Goal: Task Accomplishment & Management: Use online tool/utility

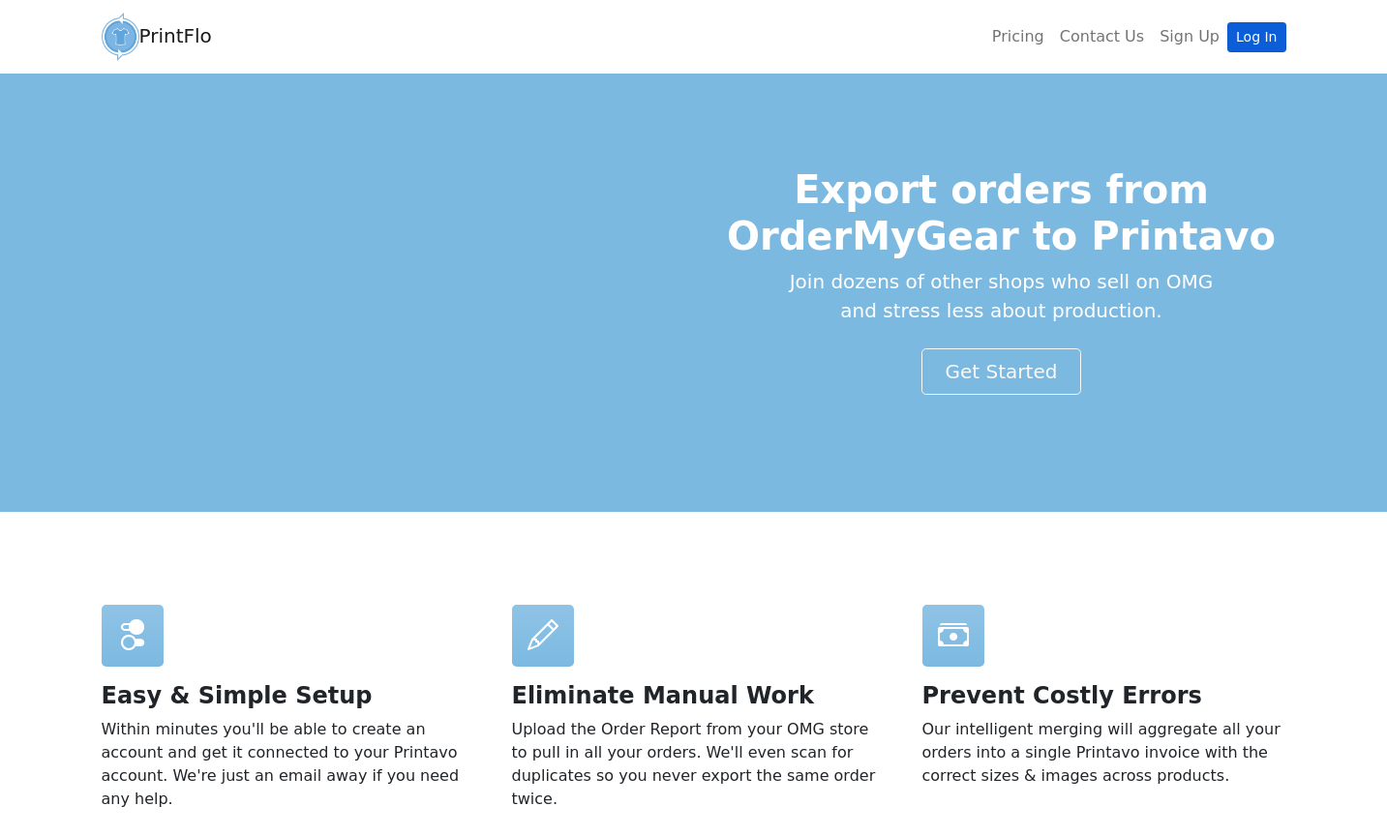
click at [1270, 38] on link "Log In" at bounding box center [1257, 37] width 58 height 30
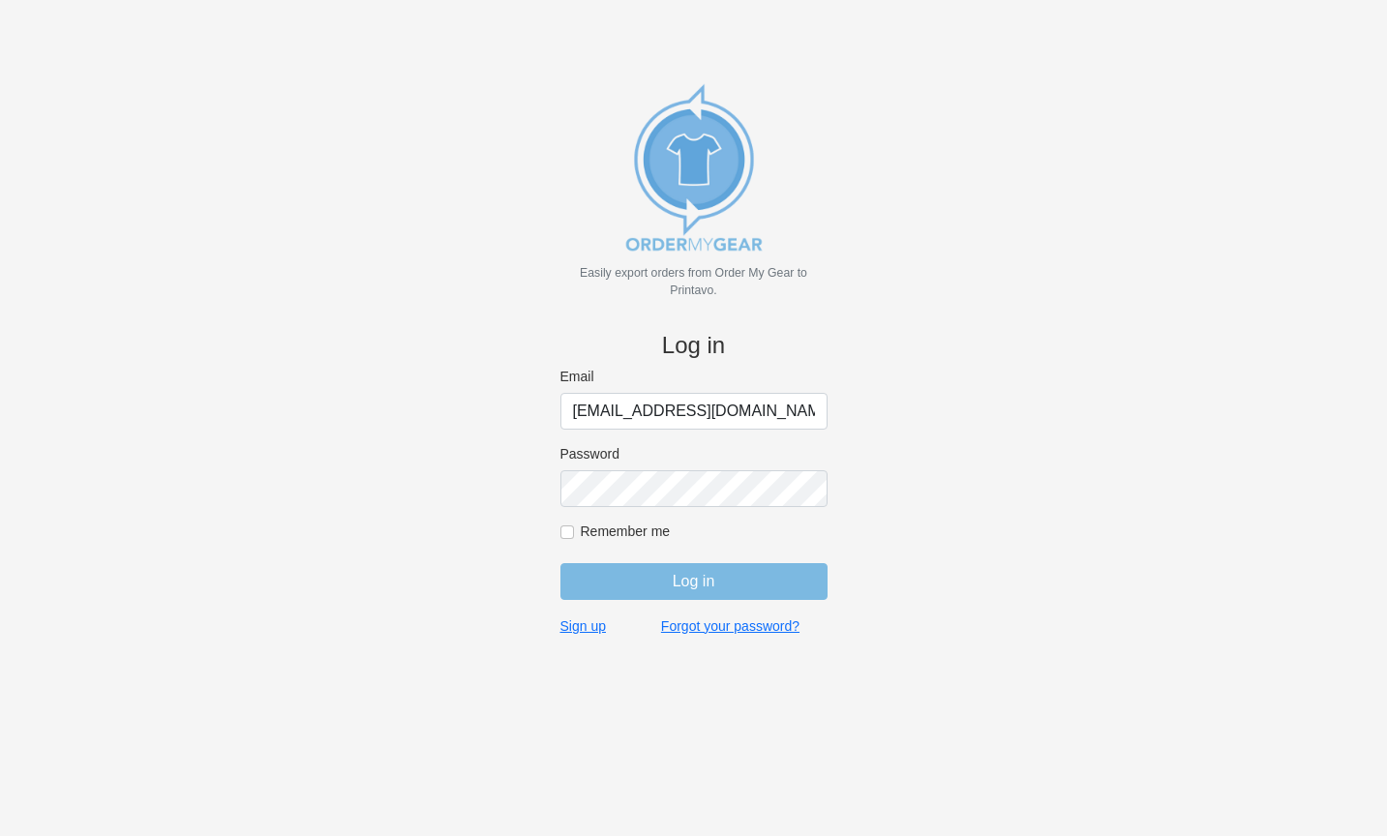
type input "[EMAIL_ADDRESS][DOMAIN_NAME]"
click at [693, 581] on input "Log in" at bounding box center [694, 581] width 267 height 37
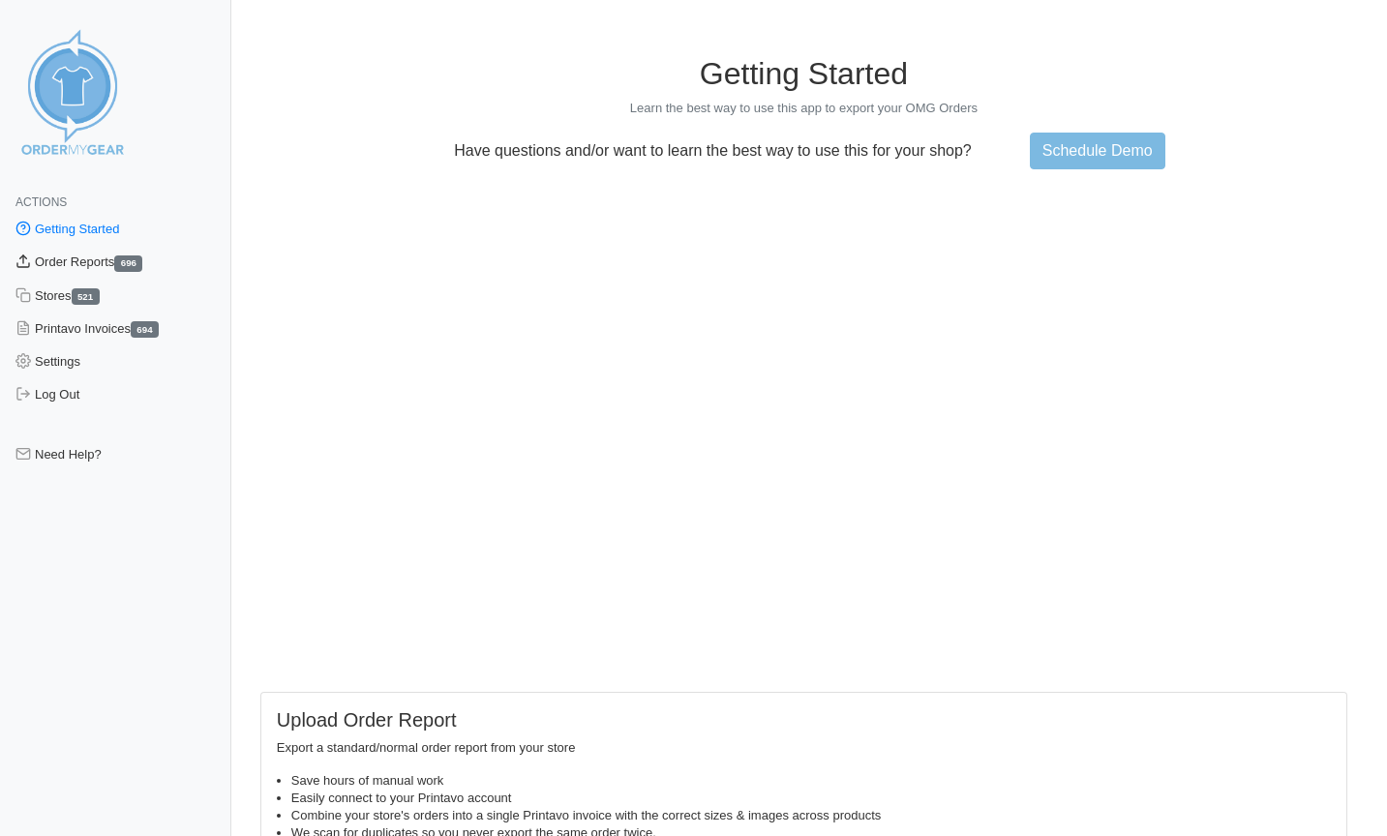
click at [123, 263] on link "Order Reports 696" at bounding box center [115, 262] width 231 height 33
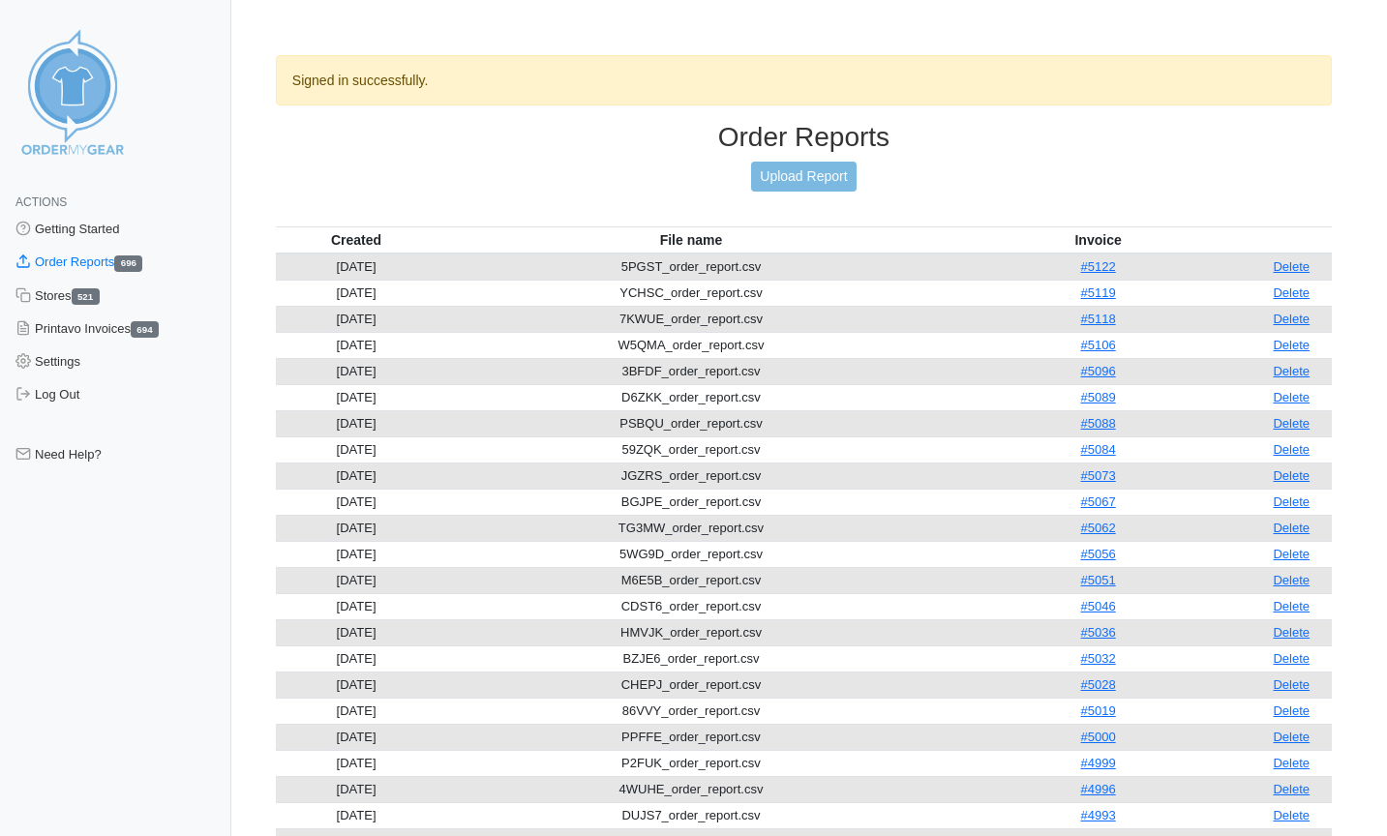
click at [806, 175] on link "Upload Report" at bounding box center [803, 177] width 105 height 30
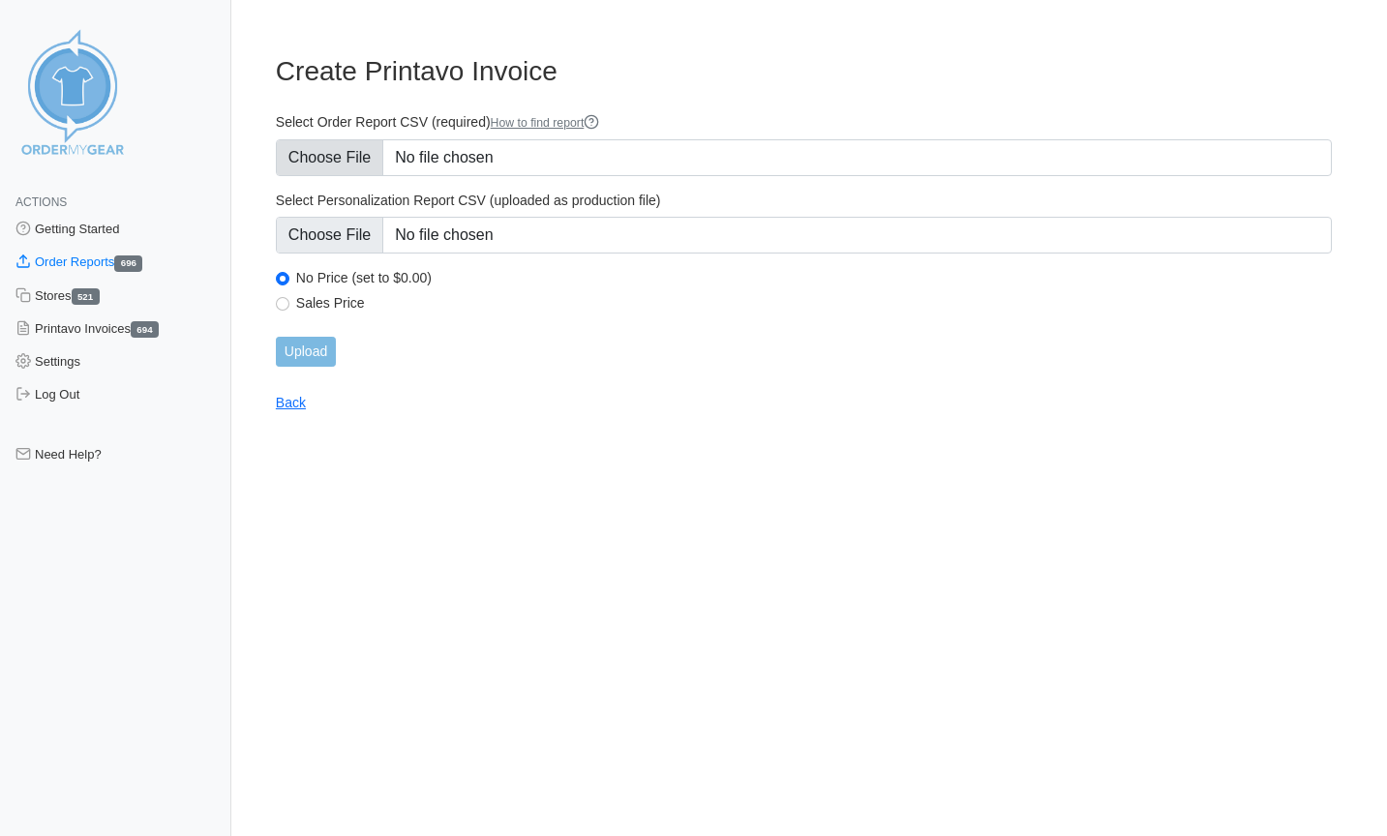
click at [361, 165] on input "Select Order Report CSV (required) How to find report" at bounding box center [804, 157] width 1056 height 37
type input "C:\fakepath\W9RSF_order_report.csv"
click at [319, 348] on input "Upload" at bounding box center [306, 352] width 60 height 30
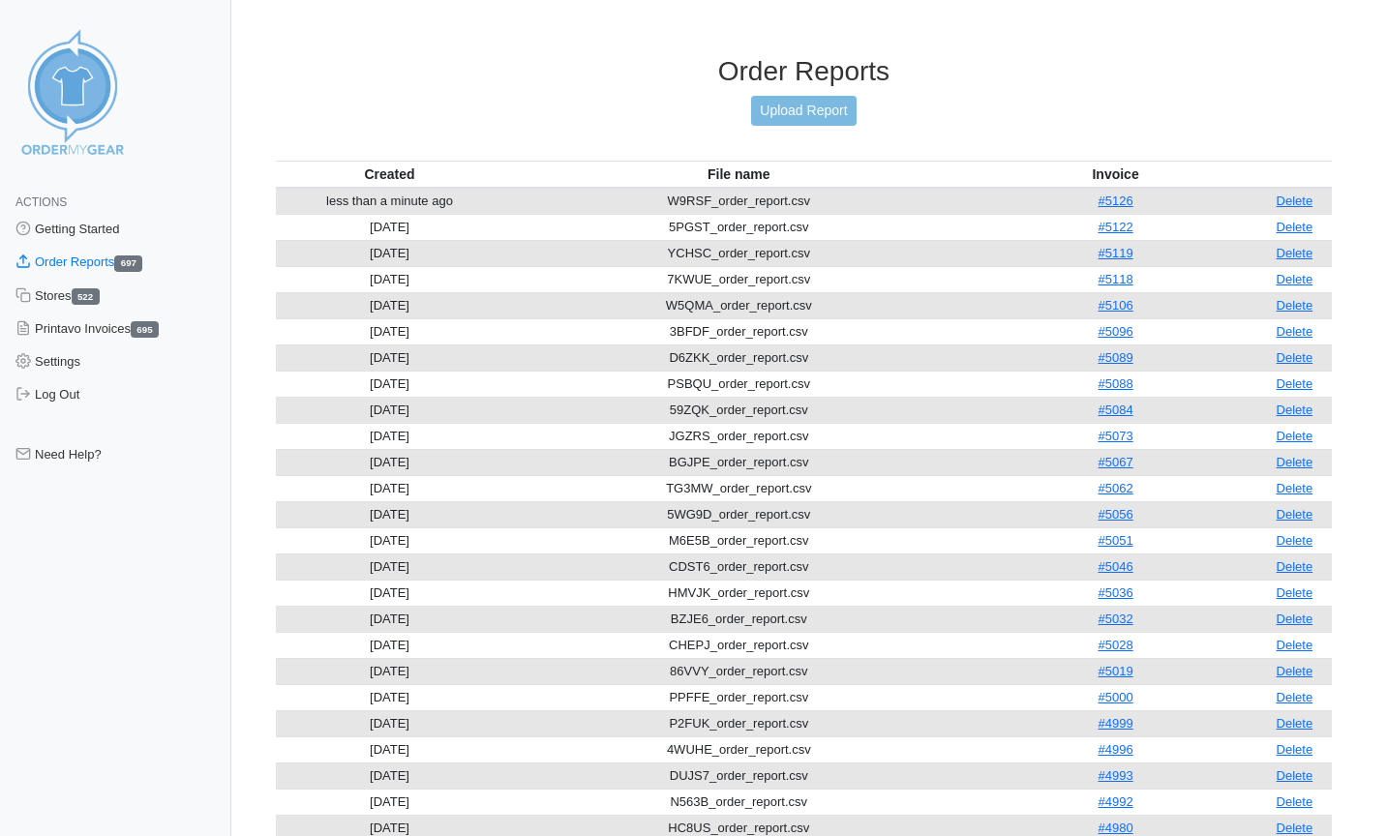
click at [808, 102] on link "Upload Report" at bounding box center [803, 111] width 105 height 30
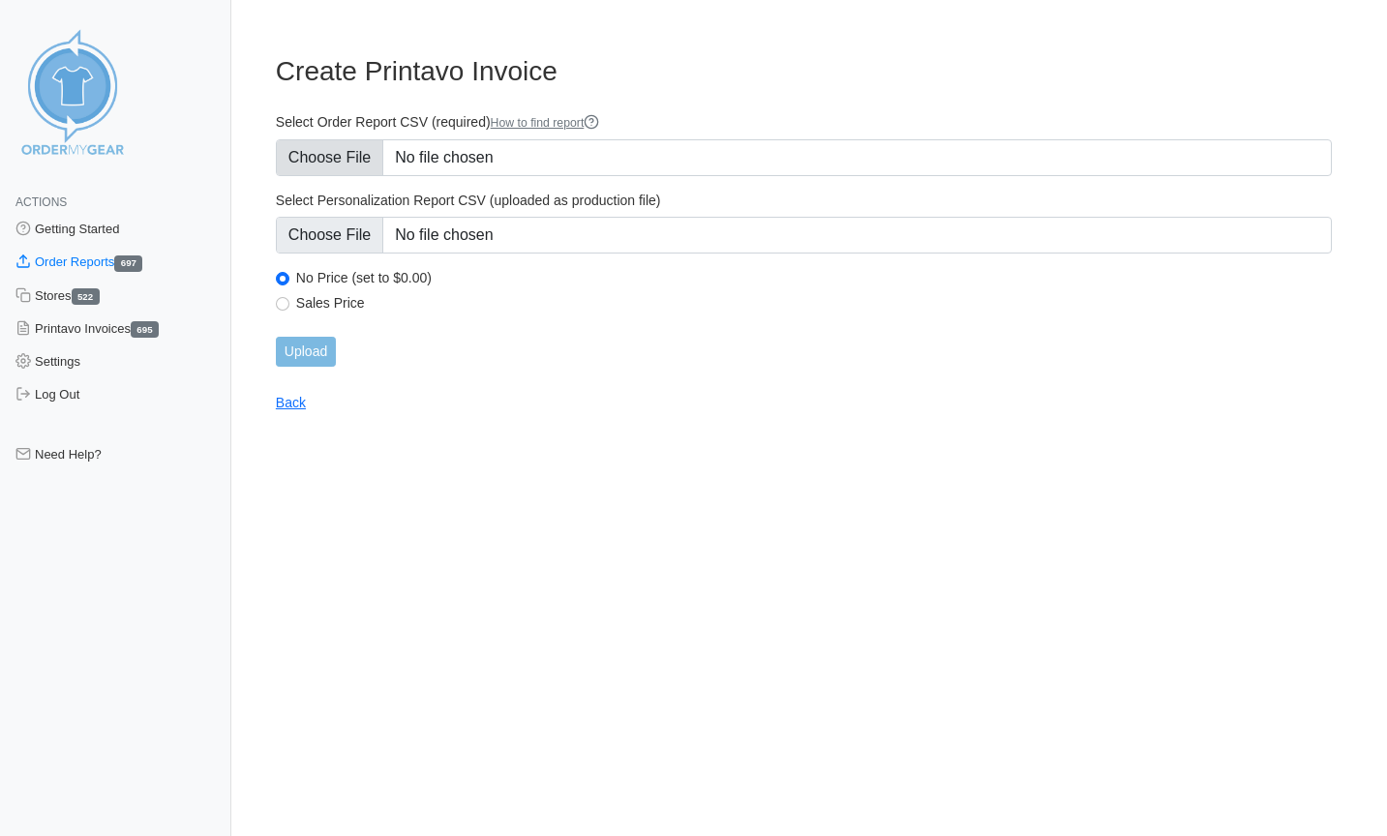
click at [343, 160] on input "Select Order Report CSV (required) How to find report" at bounding box center [804, 157] width 1056 height 37
type input "C:\fakepath\NTN6S_order_report.csv"
click at [310, 350] on input "Upload" at bounding box center [306, 352] width 60 height 30
